Goal: Contribute content: Contribute content

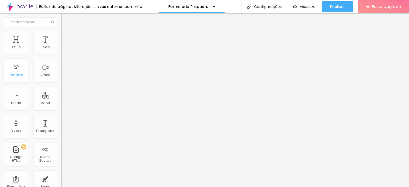
click at [23, 69] on div "Imagem" at bounding box center [16, 71] width 24 height 24
click at [61, 33] on li "Estilo" at bounding box center [91, 33] width 61 height 5
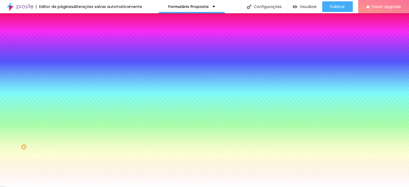
click at [61, 36] on li "Avançado" at bounding box center [91, 38] width 61 height 5
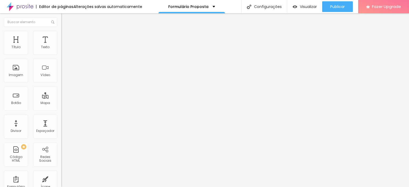
click at [61, 35] on ul "Conteúdo Estilo Avançado" at bounding box center [91, 34] width 61 height 16
click at [61, 30] on img at bounding box center [63, 28] width 5 height 5
click at [65, 19] on div "Editar Coluna" at bounding box center [81, 19] width 33 height 4
click at [14, 70] on div "Imagem" at bounding box center [16, 71] width 24 height 24
click at [61, 17] on button "Editar Coluna" at bounding box center [91, 19] width 61 height 12
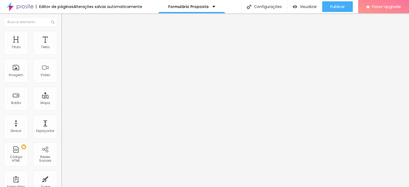
click at [61, 45] on div "Adicionar imagem" at bounding box center [91, 43] width 61 height 4
click at [61, 46] on span "Adicionar imagem" at bounding box center [78, 43] width 34 height 5
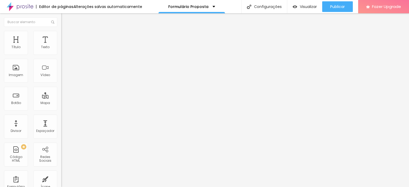
click at [61, 32] on img at bounding box center [63, 33] width 5 height 5
type input "95"
type input "90"
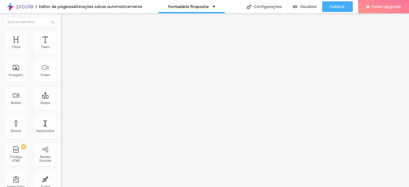
type input "85"
type input "80"
type input "75"
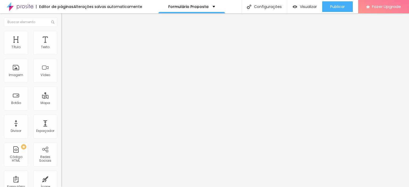
type input "75"
type input "70"
type input "65"
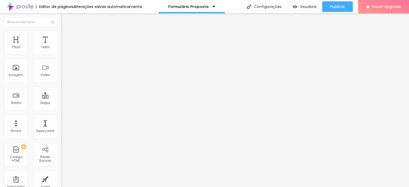
type input "60"
type input "55"
type input "50"
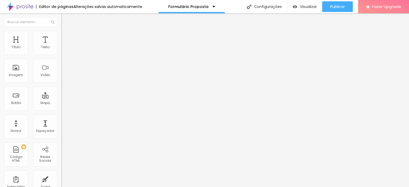
type input "50"
type input "45"
type input "40"
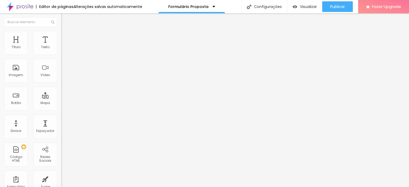
type input "35"
type input "30"
type input "25"
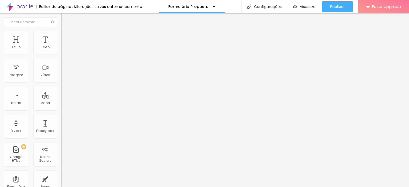
type input "25"
type input "20"
type input "25"
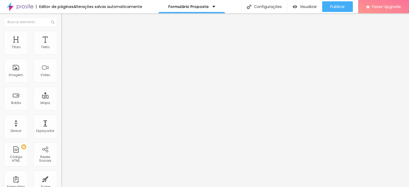
type input "30"
type input "35"
type input "40"
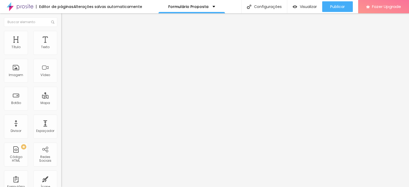
type input "40"
type input "45"
type input "50"
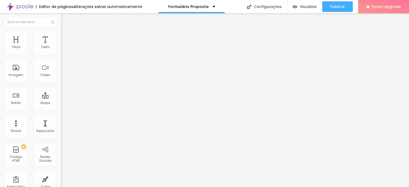
type input "45"
drag, startPoint x: 55, startPoint y: 57, endPoint x: 26, endPoint y: 61, distance: 29.3
type input "45"
click at [61, 55] on input "range" at bounding box center [78, 52] width 34 height 4
click at [61, 36] on img at bounding box center [63, 38] width 5 height 5
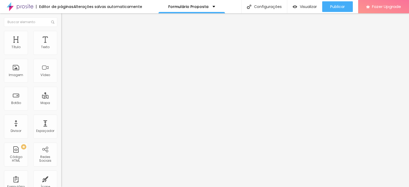
type input "11"
type input "14"
type input "22"
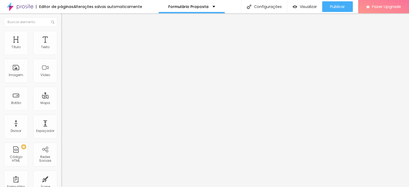
type input "22"
type input "26"
type input "34"
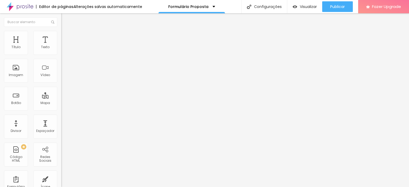
type input "40"
type input "47"
type input "56"
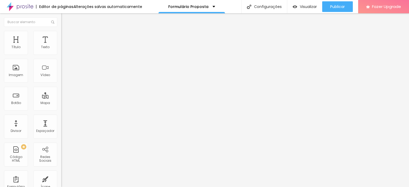
type input "56"
type input "70"
type input "74"
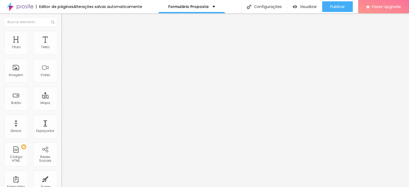
type input "77"
type input "85"
type input "86"
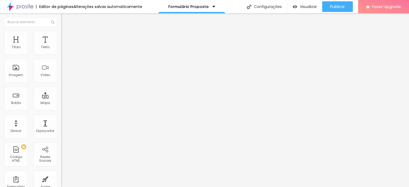
type input "86"
type input "88"
type input "90"
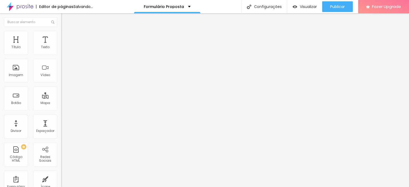
type input "82"
type input "57"
type input "14"
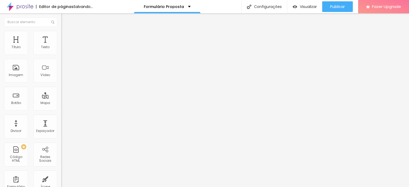
type input "14"
type input "0"
drag, startPoint x: 15, startPoint y: 52, endPoint x: 0, endPoint y: 58, distance: 16.0
type input "0"
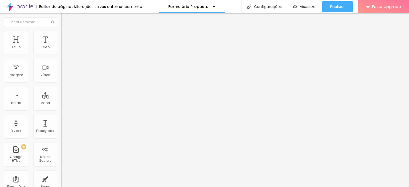
click at [61, 103] on input "range" at bounding box center [78, 105] width 34 height 4
type input "16"
type input "22"
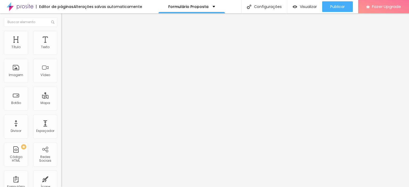
type input "31"
type input "41"
type input "76"
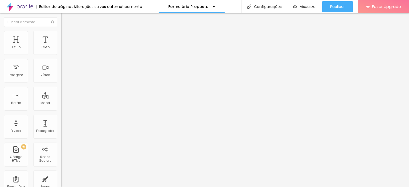
type input "76"
type input "100"
type input "85"
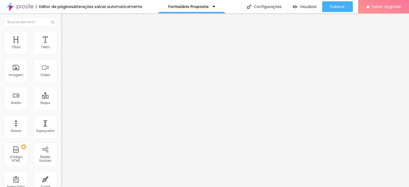
type input "64"
type input "45"
type input "34"
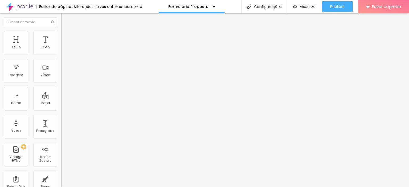
type input "34"
type input "29"
type input "23"
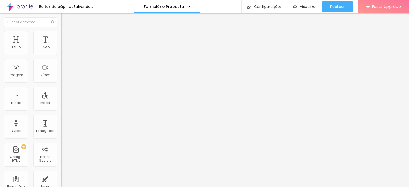
type input "18"
type input "6"
type input "0"
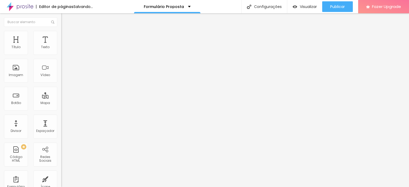
type input "0"
type input "9"
type input "17"
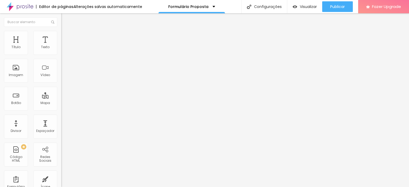
type input "24"
type input "29"
type input "31"
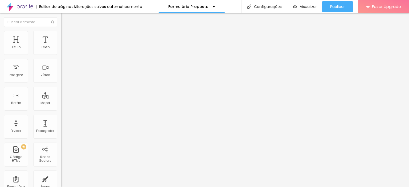
type input "31"
type input "34"
type input "39"
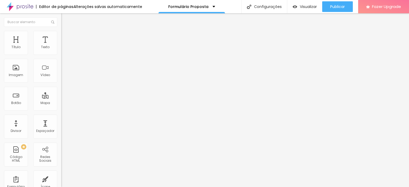
type input "41"
type input "43"
type input "46"
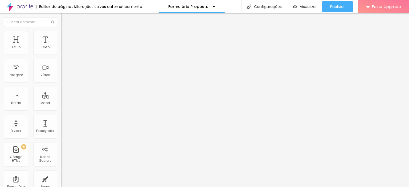
type input "46"
type input "49"
type input "50"
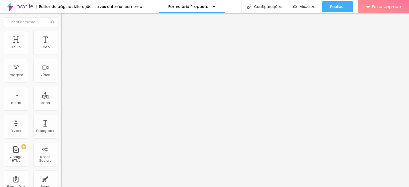
type input "52"
type input "53"
type input "54"
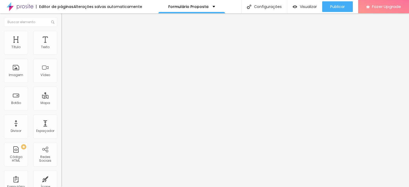
type input "54"
type input "55"
type input "54"
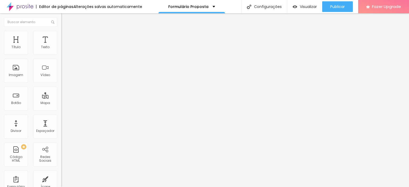
type input "53"
type input "52"
type input "49"
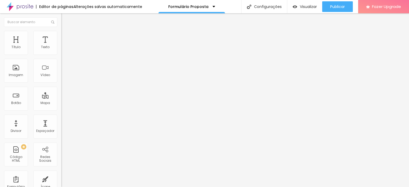
type input "49"
type input "46"
type input "43"
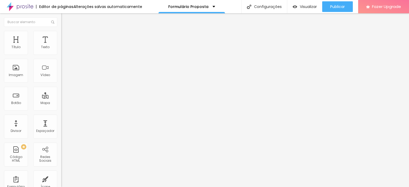
type input "40"
type input "38"
type input "37"
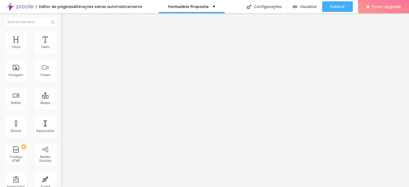
type input "37"
type input "36"
type input "34"
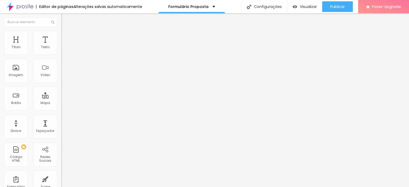
type input "33"
type input "32"
type input "31"
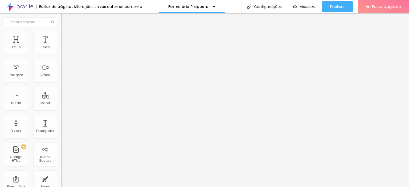
type input "31"
type input "29"
type input "25"
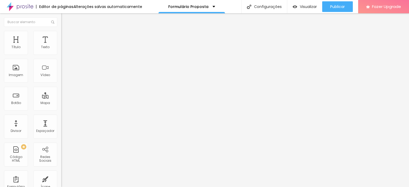
type input "22"
type input "20"
type input "19"
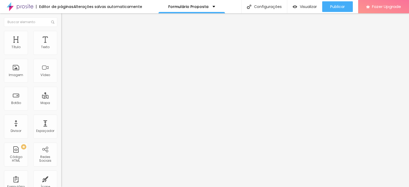
type input "19"
type input "18"
type input "17"
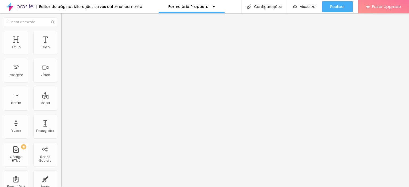
type input "16"
type input "15"
type input "14"
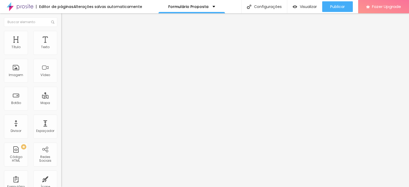
type input "14"
type input "13"
type input "12"
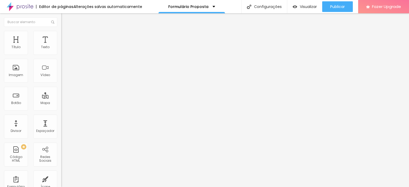
type input "11"
drag, startPoint x: 16, startPoint y: 63, endPoint x: 14, endPoint y: 68, distance: 5.0
click at [61, 178] on input "range" at bounding box center [78, 180] width 34 height 4
click at [61, 32] on img at bounding box center [63, 33] width 5 height 5
click at [61, 31] on li "Conteúdo" at bounding box center [91, 28] width 61 height 5
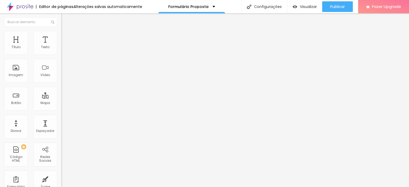
click at [61, 32] on li "Avançado" at bounding box center [91, 33] width 61 height 5
click at [61, 30] on li "Estilo" at bounding box center [91, 28] width 61 height 5
click at [61, 50] on span "Titulo 2" at bounding box center [69, 47] width 17 height 7
click at [61, 46] on span "Titulo 1" at bounding box center [69, 41] width 17 height 7
click at [61, 79] on button "button" at bounding box center [64, 76] width 7 height 6
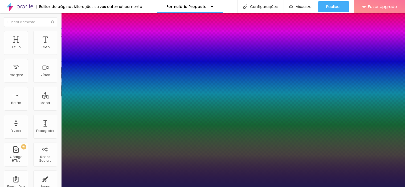
drag, startPoint x: 79, startPoint y: 125, endPoint x: 232, endPoint y: 98, distance: 154.8
click at [232, 98] on body "Editor de páginas Alterações salvas automaticamente Formulário Proposta Configu…" at bounding box center [202, 93] width 405 height 187
drag, startPoint x: 78, startPoint y: 149, endPoint x: 86, endPoint y: 151, distance: 7.6
drag, startPoint x: 69, startPoint y: 174, endPoint x: 84, endPoint y: 167, distance: 16.4
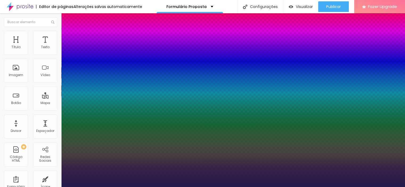
drag, startPoint x: 69, startPoint y: 162, endPoint x: 129, endPoint y: 168, distance: 60.1
drag, startPoint x: 87, startPoint y: 174, endPoint x: 170, endPoint y: 176, distance: 83.3
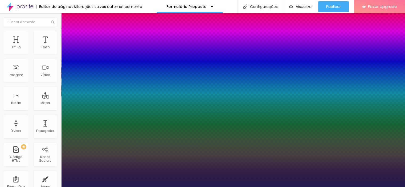
click at [187, 187] on div at bounding box center [202, 187] width 405 height 0
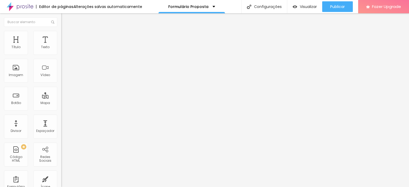
click at [64, 77] on icon "button" at bounding box center [65, 75] width 2 height 2
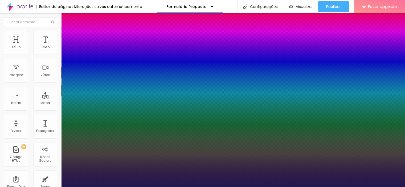
drag, startPoint x: 107, startPoint y: 161, endPoint x: 80, endPoint y: 165, distance: 27.6
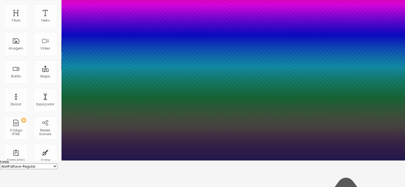
scroll to position [53, 0]
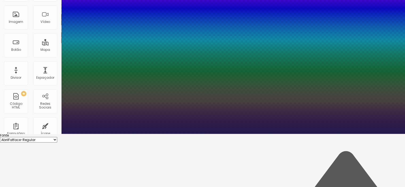
drag, startPoint x: 109, startPoint y: 154, endPoint x: 113, endPoint y: 154, distance: 4.0
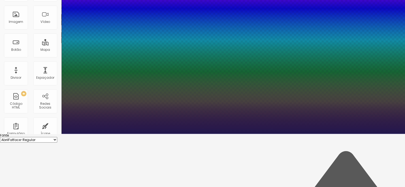
click at [206, 134] on div at bounding box center [202, 134] width 405 height 0
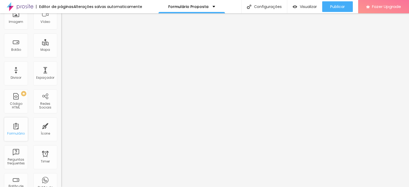
scroll to position [0, 0]
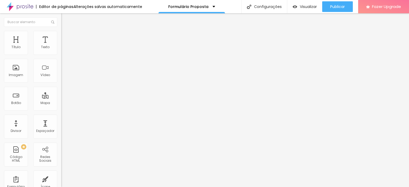
click at [61, 32] on img at bounding box center [63, 33] width 5 height 5
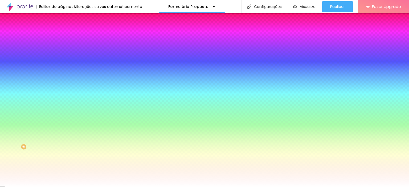
click at [66, 38] on span "Avançado" at bounding box center [75, 40] width 18 height 5
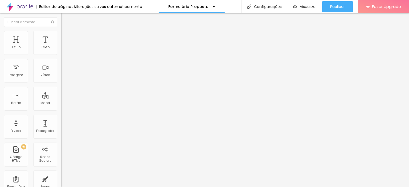
click at [61, 31] on li "Conteúdo" at bounding box center [91, 28] width 61 height 5
click at [65, 17] on img "button" at bounding box center [67, 19] width 4 height 4
click at [61, 54] on img at bounding box center [62, 55] width 3 height 3
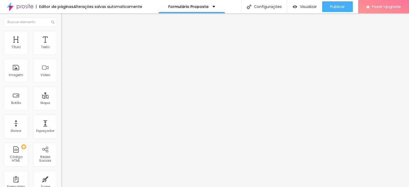
drag, startPoint x: 161, startPoint y: 133, endPoint x: 118, endPoint y: 127, distance: 44.0
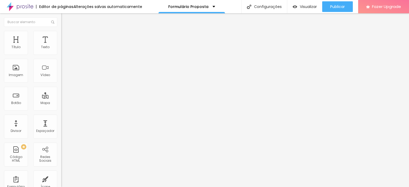
click at [61, 54] on img at bounding box center [62, 55] width 3 height 3
drag, startPoint x: 153, startPoint y: 99, endPoint x: 141, endPoint y: 94, distance: 12.9
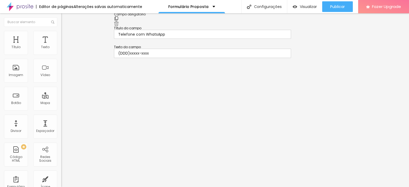
scroll to position [0, 0]
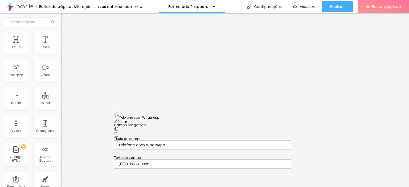
drag, startPoint x: 116, startPoint y: 96, endPoint x: 130, endPoint y: 116, distance: 24.3
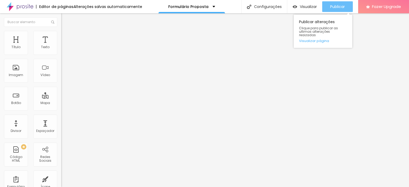
click at [340, 2] on div "Publicar" at bounding box center [337, 6] width 15 height 11
click at [316, 39] on link "Visualizar página" at bounding box center [323, 40] width 48 height 3
click at [336, 9] on div "Publicar" at bounding box center [337, 6] width 15 height 11
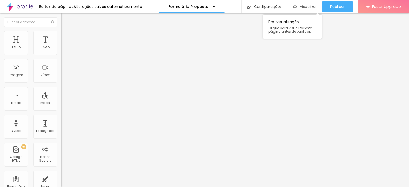
click at [288, 5] on button "Visualizar" at bounding box center [304, 6] width 35 height 11
